Goal: Transaction & Acquisition: Download file/media

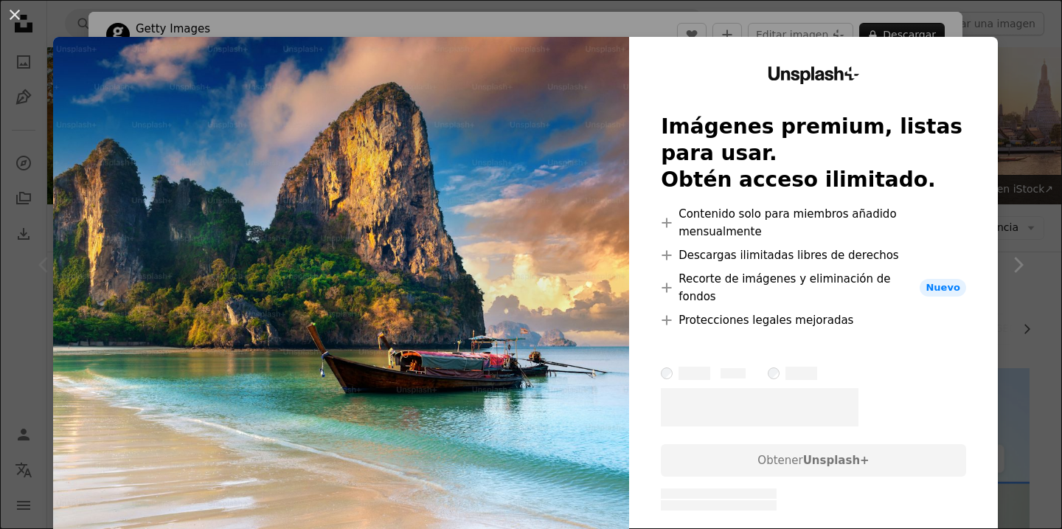
scroll to position [108, 0]
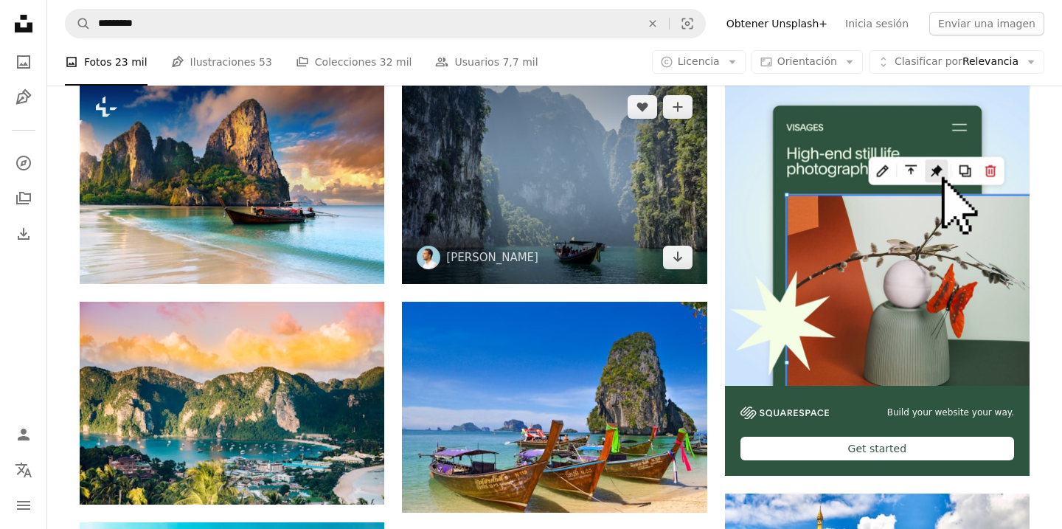
scroll to position [265, 0]
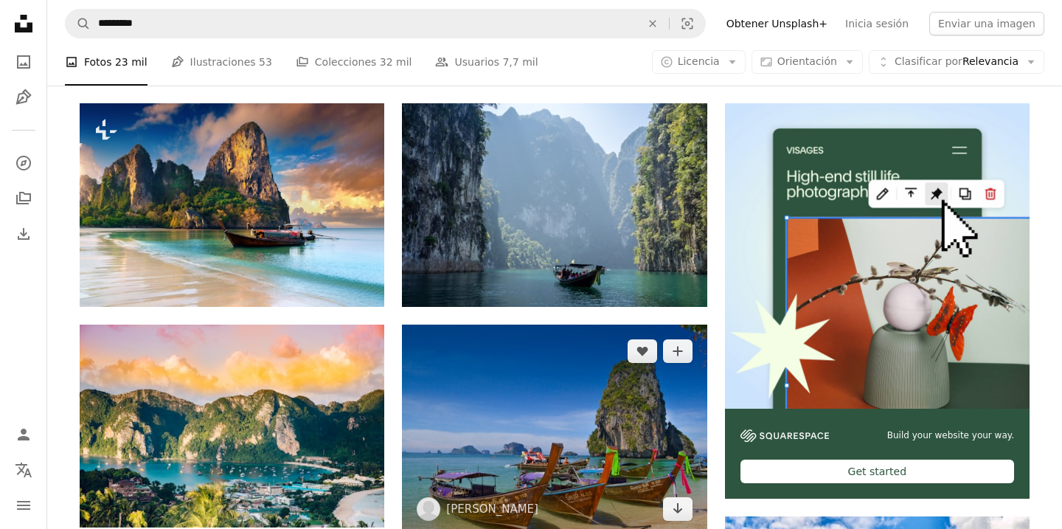
click at [567, 325] on img at bounding box center [554, 430] width 305 height 211
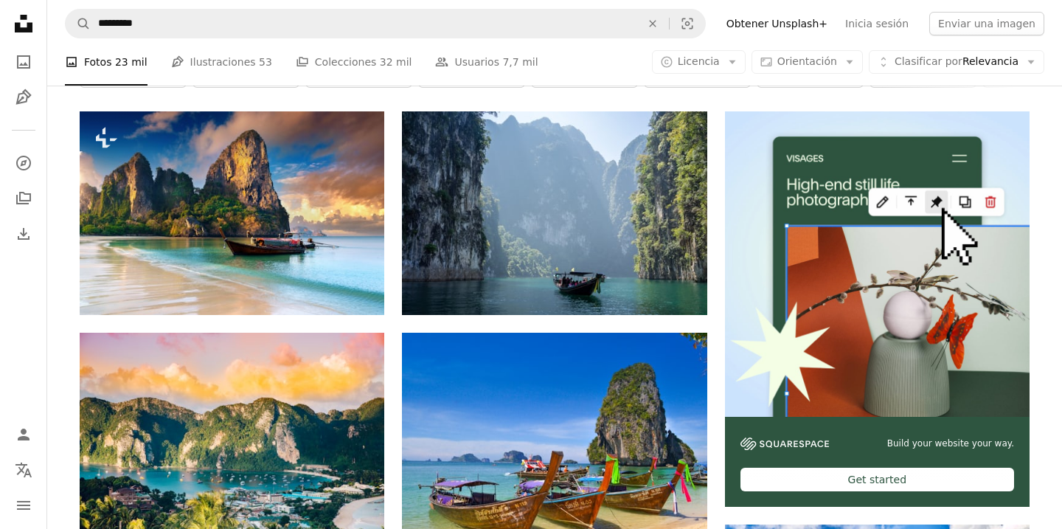
scroll to position [255, 0]
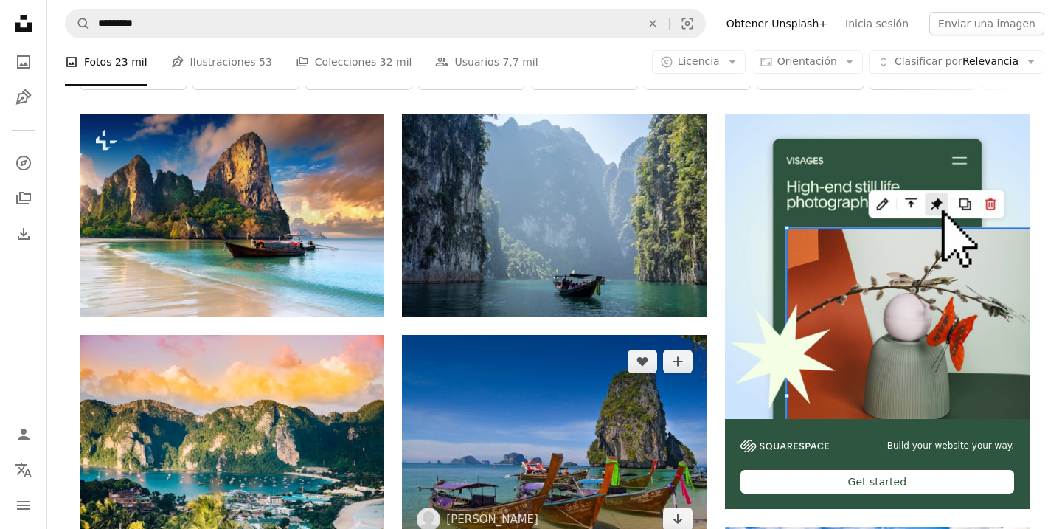
click at [562, 335] on img at bounding box center [554, 440] width 305 height 211
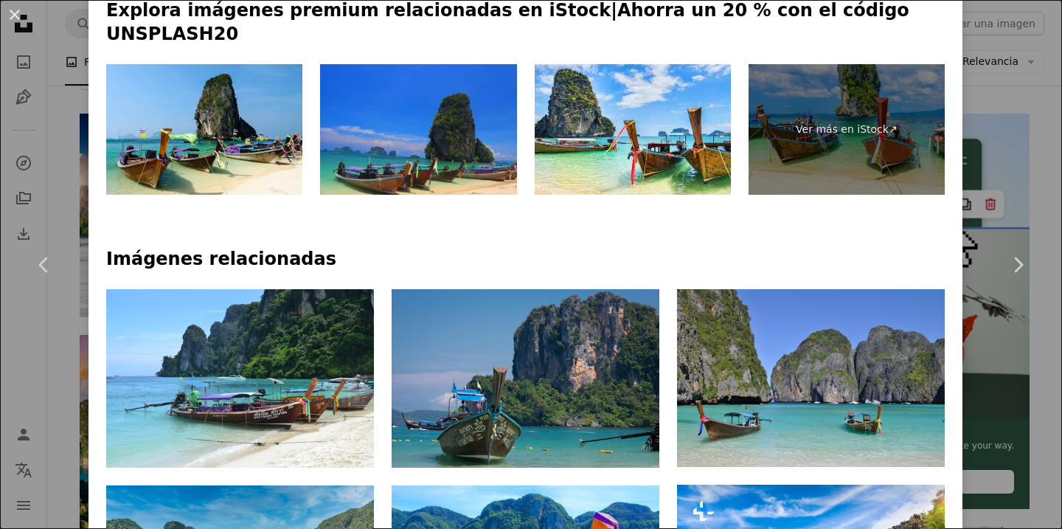
scroll to position [780, 0]
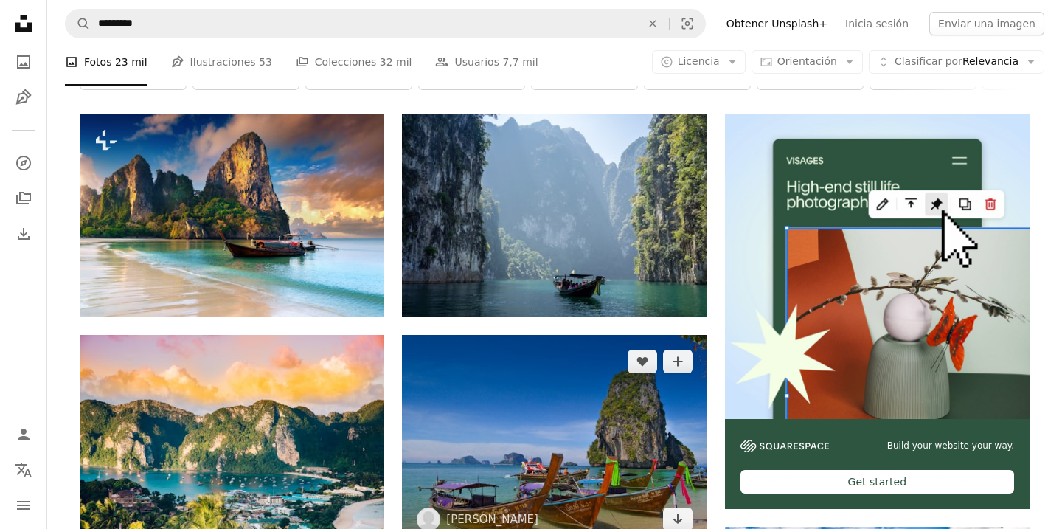
click at [540, 335] on img at bounding box center [554, 440] width 305 height 211
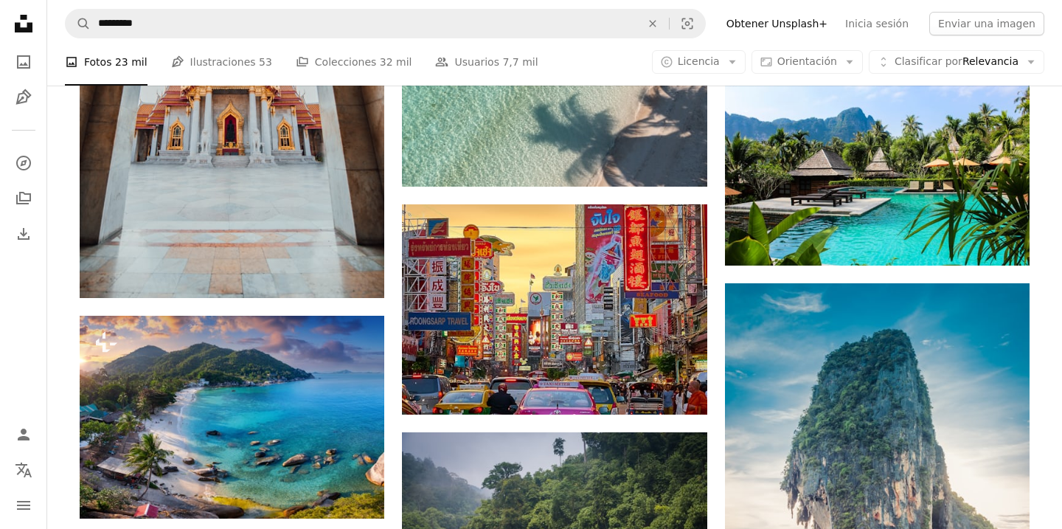
scroll to position [1560, 0]
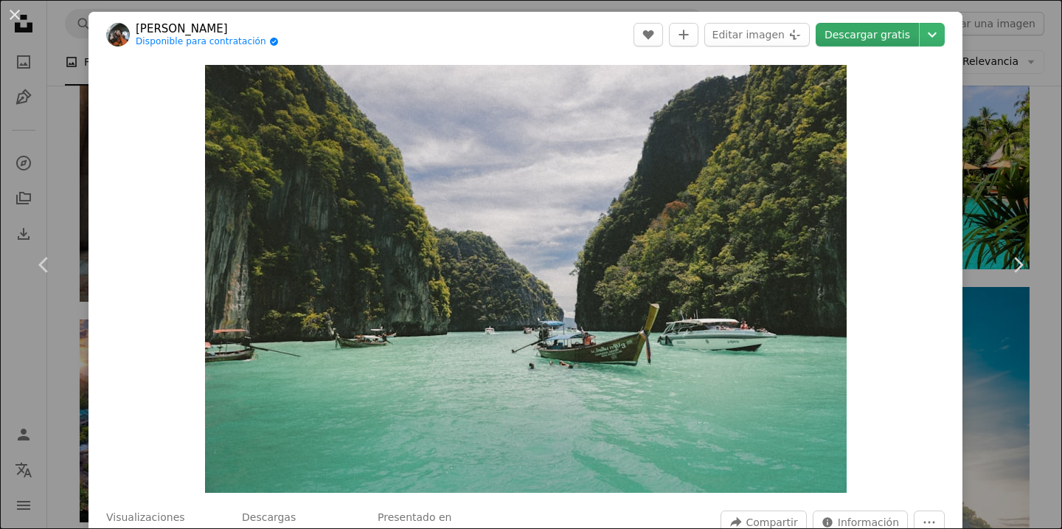
click at [906, 37] on link "Descargar gratis" at bounding box center [867, 35] width 103 height 24
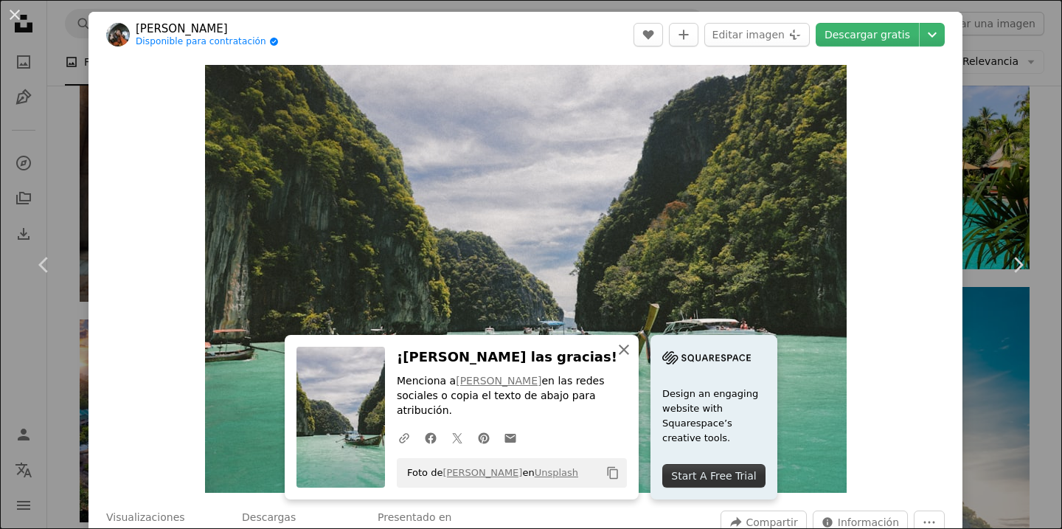
click at [633, 359] on icon "An X shape" at bounding box center [624, 350] width 18 height 18
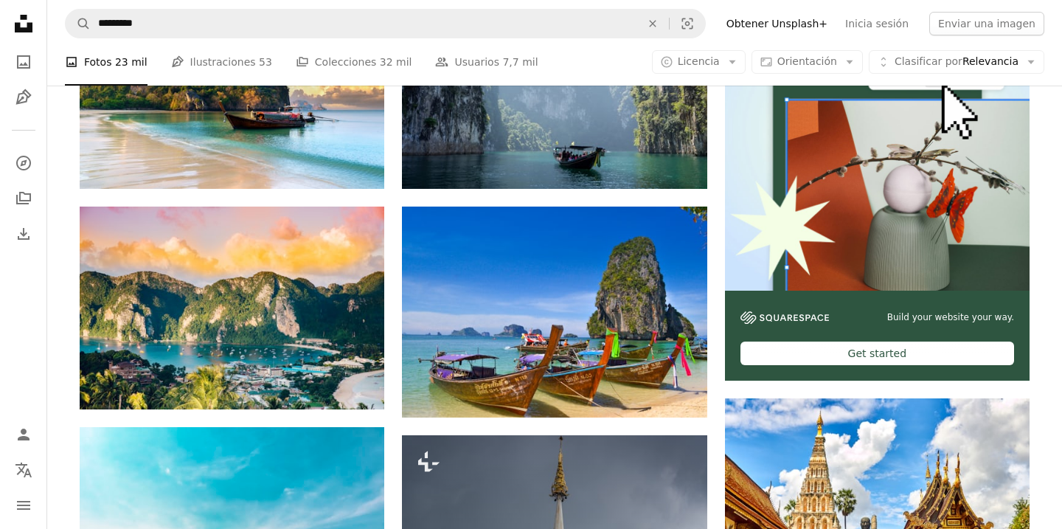
scroll to position [382, 0]
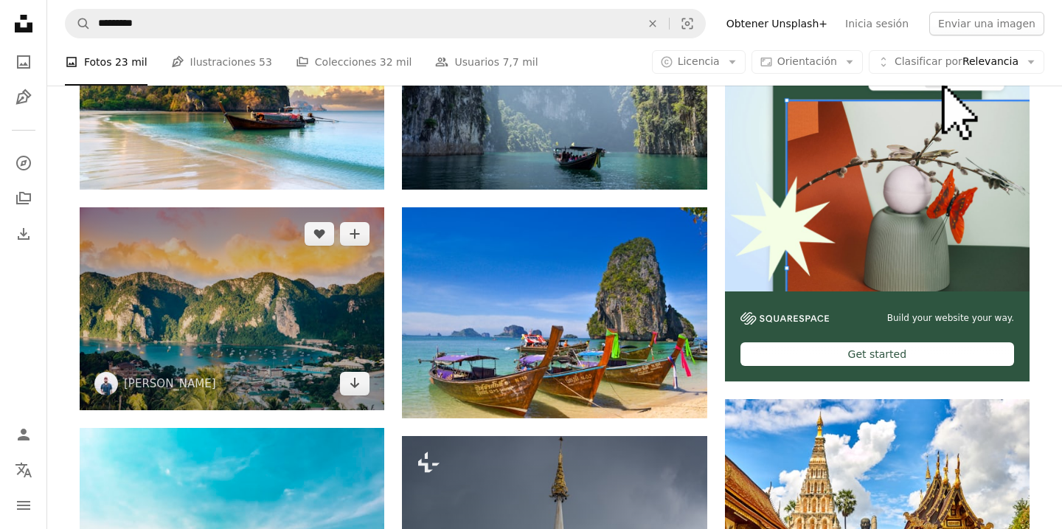
click at [210, 212] on img at bounding box center [232, 308] width 305 height 203
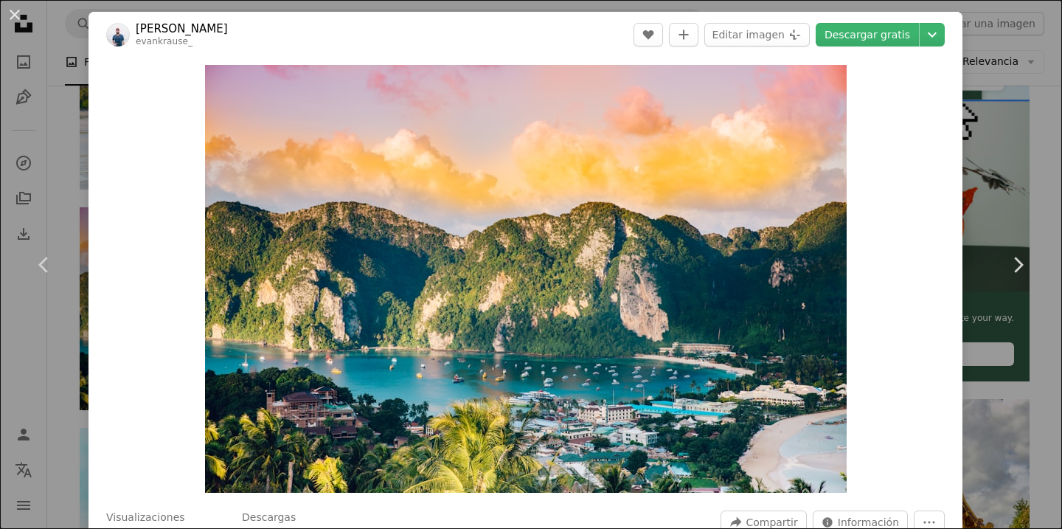
click at [60, 45] on div "An X shape Chevron left Chevron right [PERSON_NAME] evankrause_ A heart A plus …" at bounding box center [531, 264] width 1062 height 529
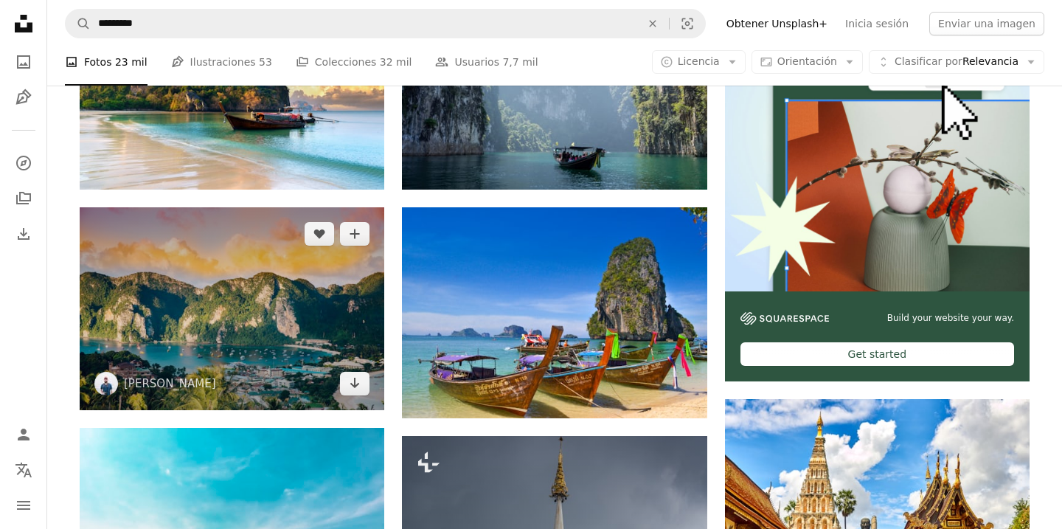
scroll to position [399, 0]
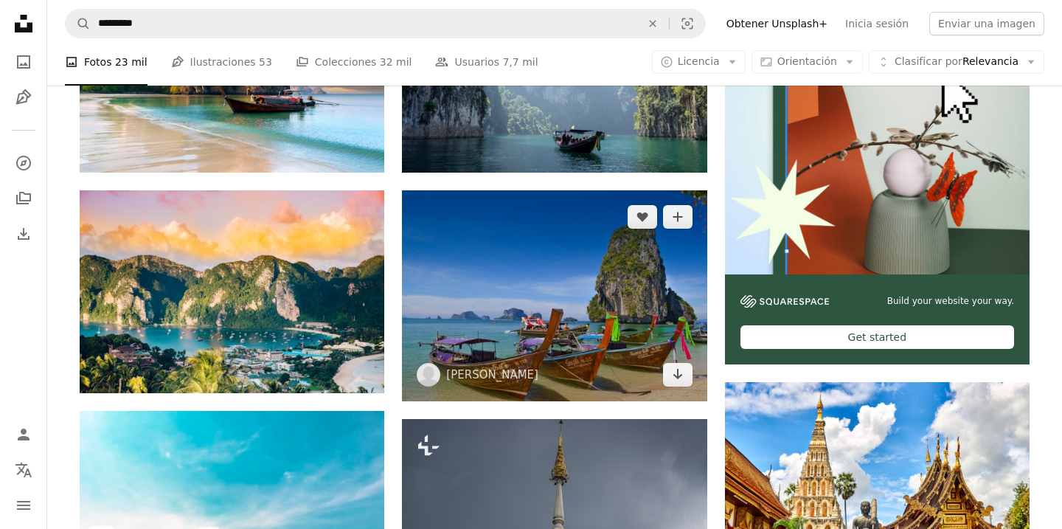
click at [516, 198] on img at bounding box center [554, 295] width 305 height 211
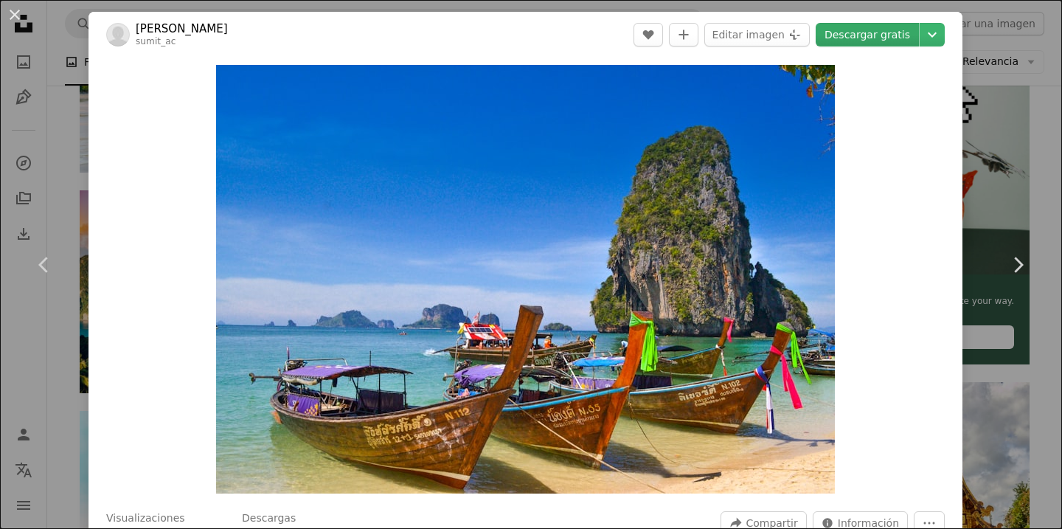
click at [879, 45] on link "Descargar gratis" at bounding box center [867, 35] width 103 height 24
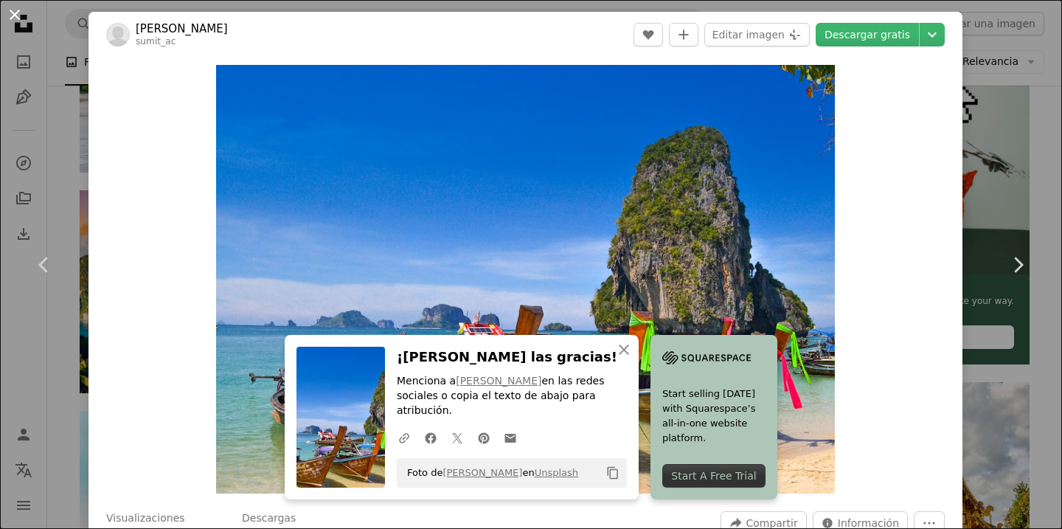
click at [24, 21] on button "An X shape" at bounding box center [15, 15] width 18 height 18
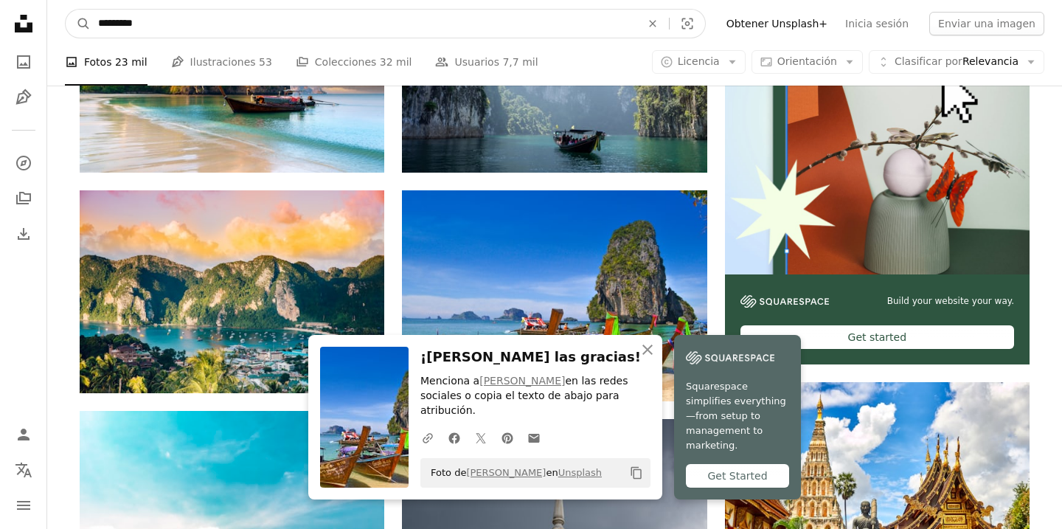
click at [438, 27] on input "*********" at bounding box center [364, 24] width 546 height 28
type input "**********"
click button "A magnifying glass" at bounding box center [78, 24] width 25 height 28
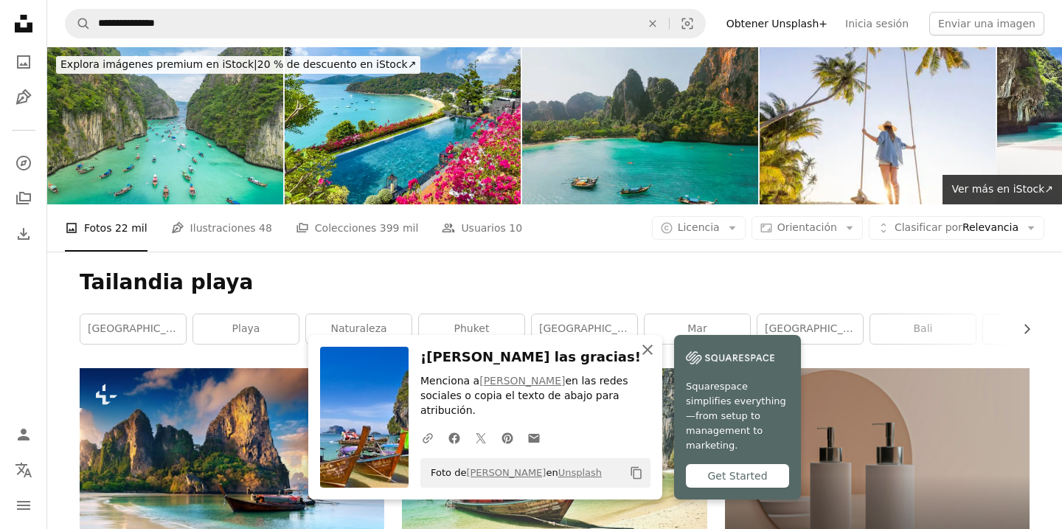
click at [657, 356] on icon "An X shape" at bounding box center [648, 350] width 18 height 18
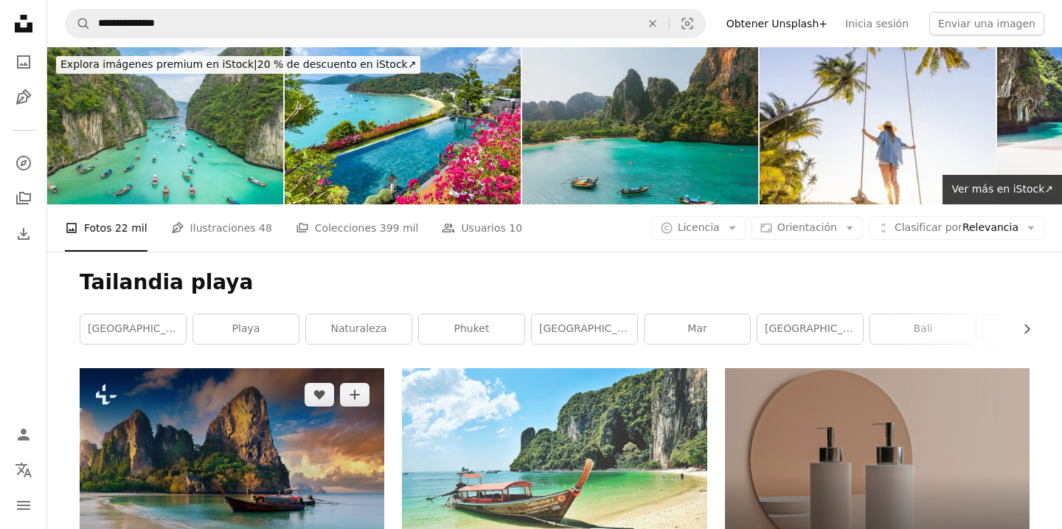
click at [248, 368] on img at bounding box center [232, 469] width 305 height 203
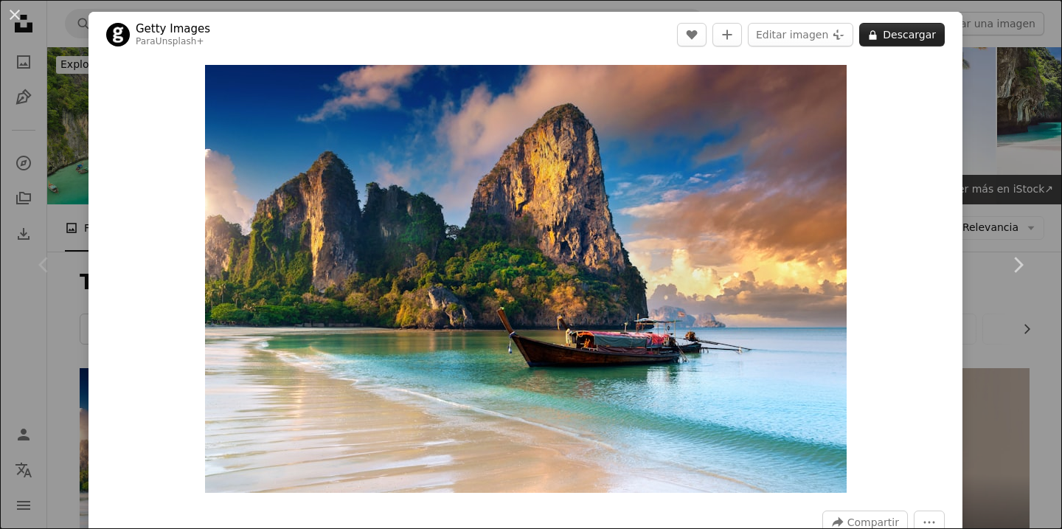
click at [918, 38] on button "A lock Descargar" at bounding box center [902, 35] width 86 height 24
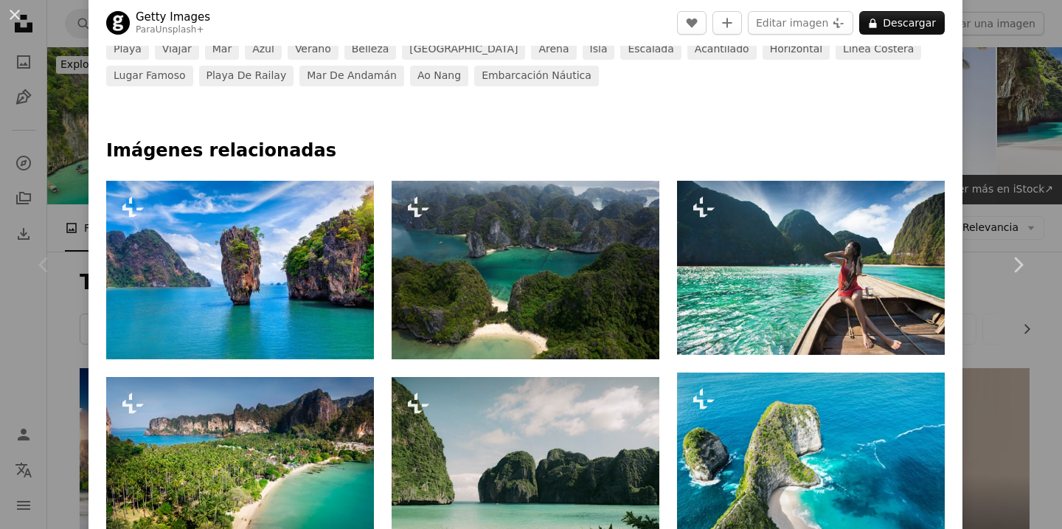
scroll to position [699, 0]
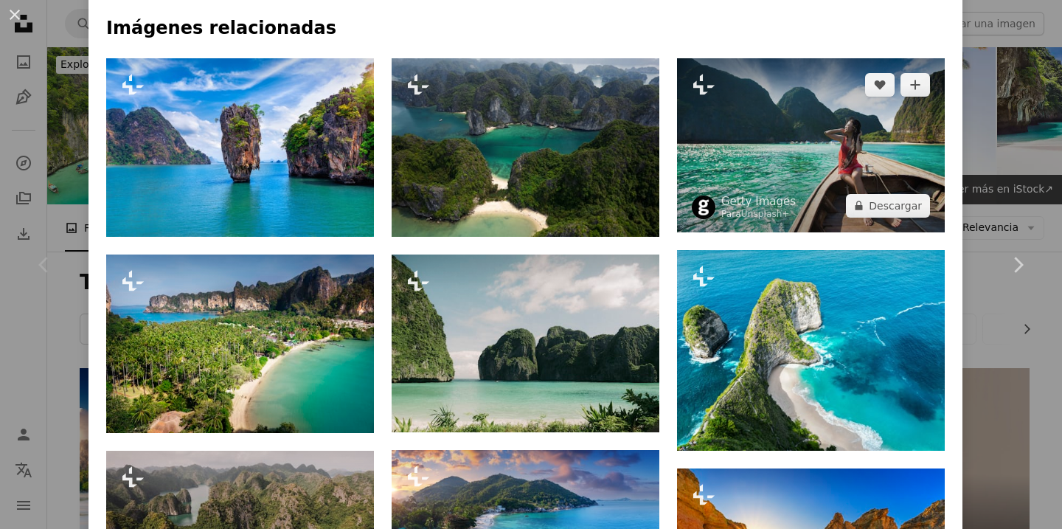
click at [850, 186] on img at bounding box center [811, 145] width 268 height 174
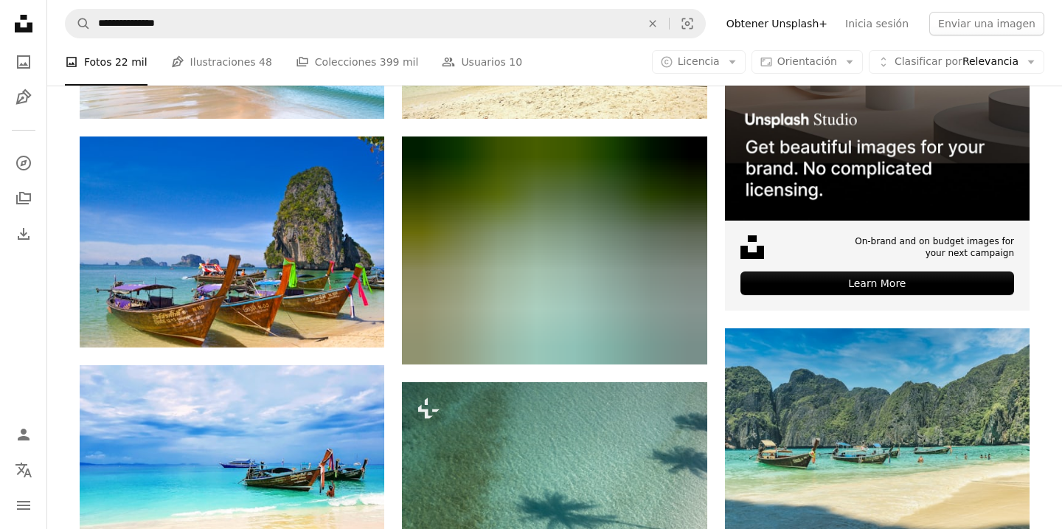
scroll to position [452, 0]
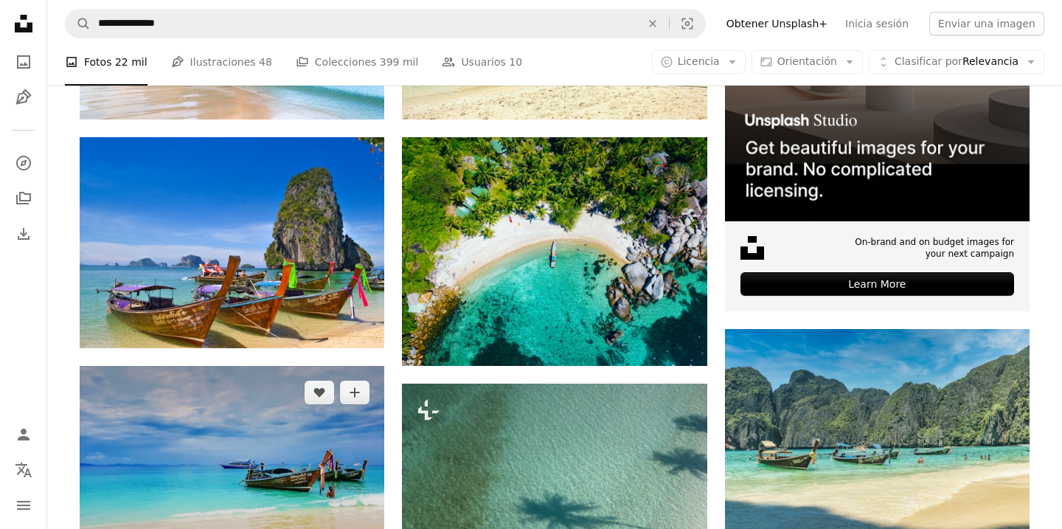
click at [301, 366] on img at bounding box center [232, 480] width 305 height 229
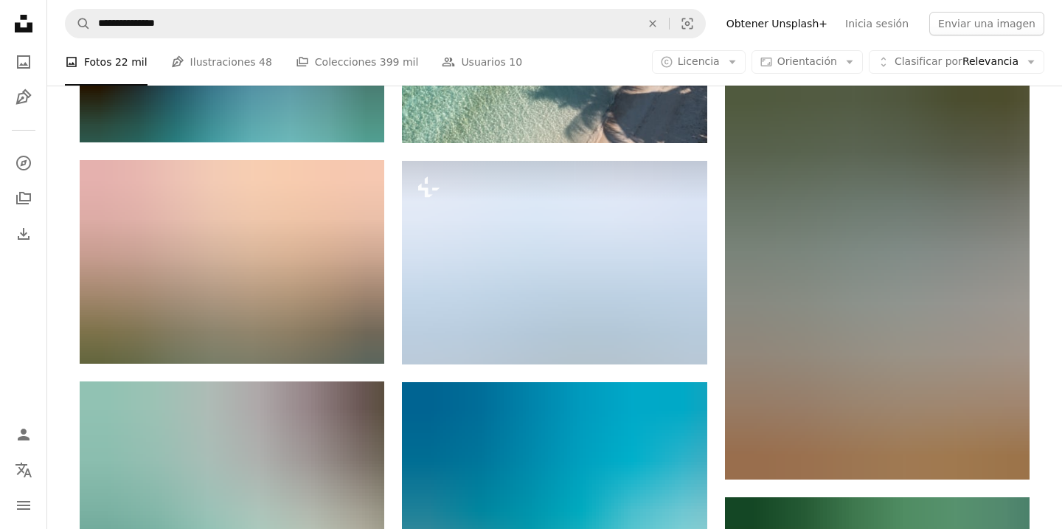
scroll to position [1075, 0]
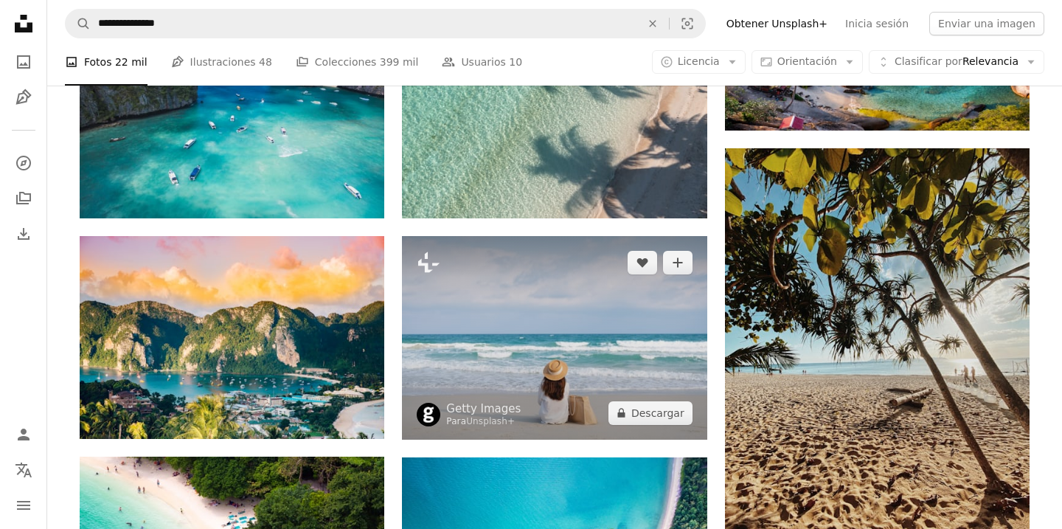
click at [600, 236] on img at bounding box center [554, 337] width 305 height 203
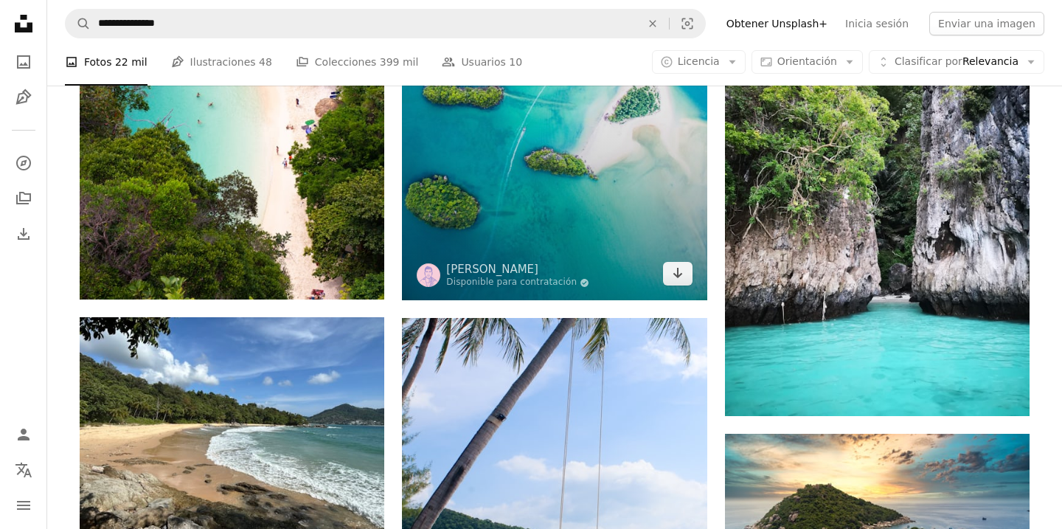
scroll to position [1640, 0]
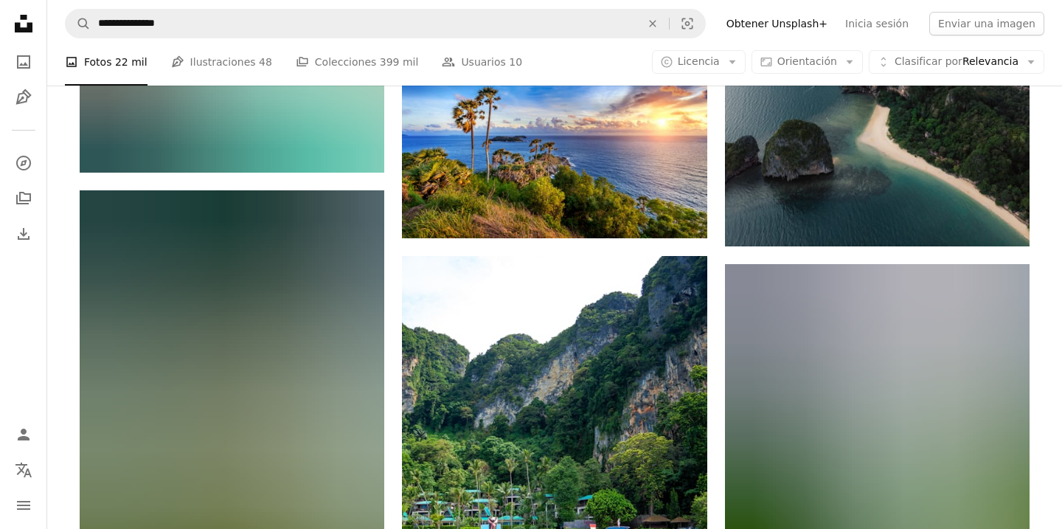
scroll to position [4013, 0]
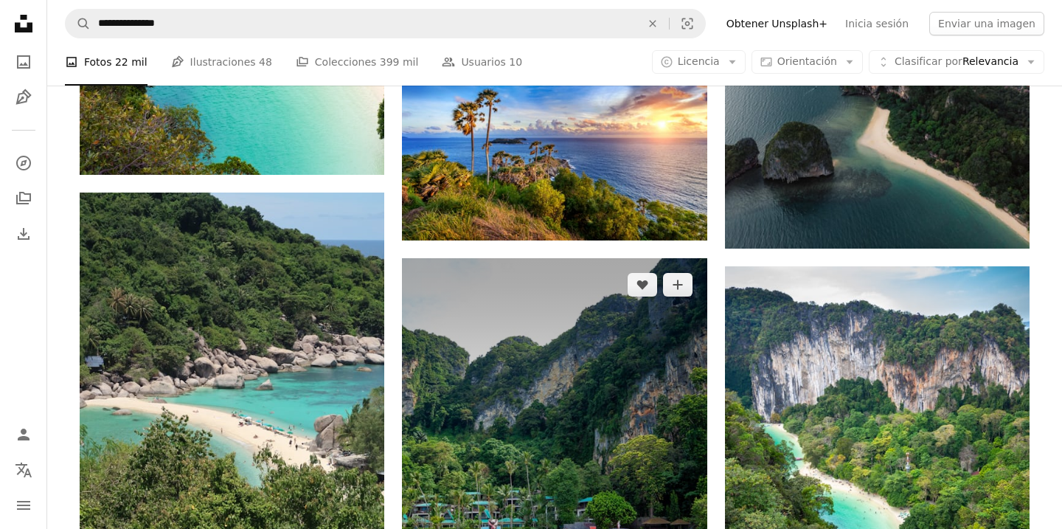
click at [495, 345] on img at bounding box center [554, 461] width 305 height 406
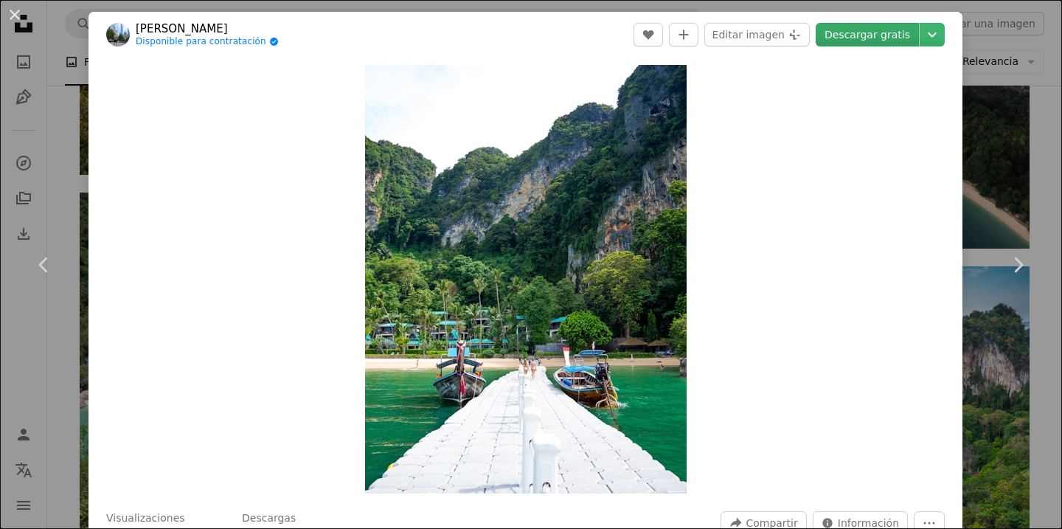
click at [881, 41] on link "Descargar gratis" at bounding box center [867, 35] width 103 height 24
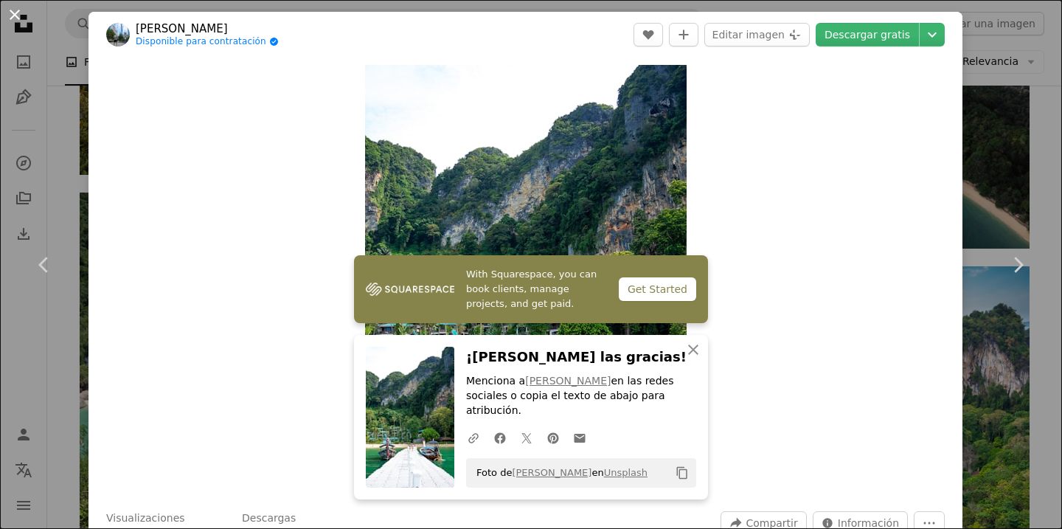
click at [17, 21] on button "An X shape" at bounding box center [15, 15] width 18 height 18
